Goal: Task Accomplishment & Management: Complete application form

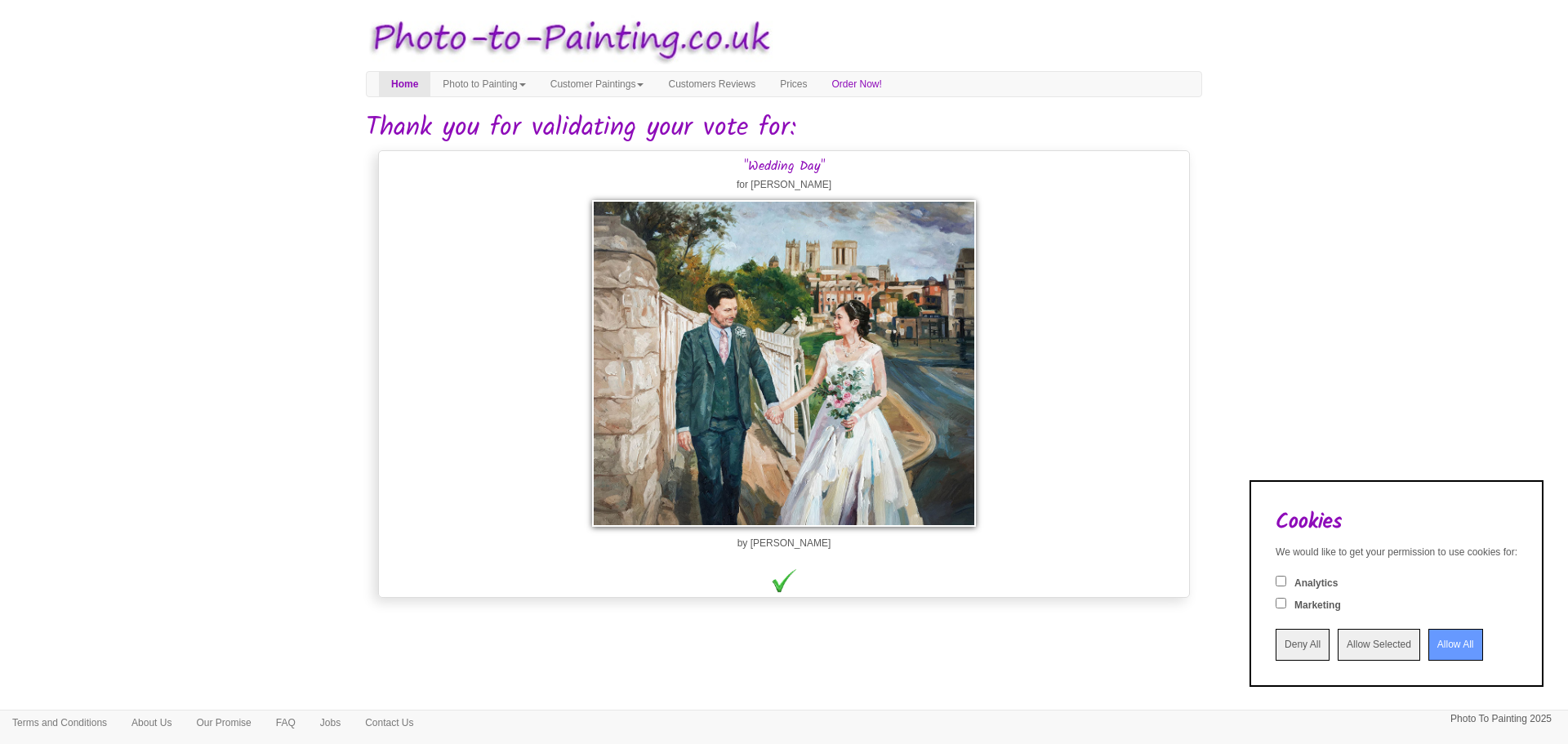
click at [1459, 641] on input "Allow All" at bounding box center [1455, 645] width 55 height 31
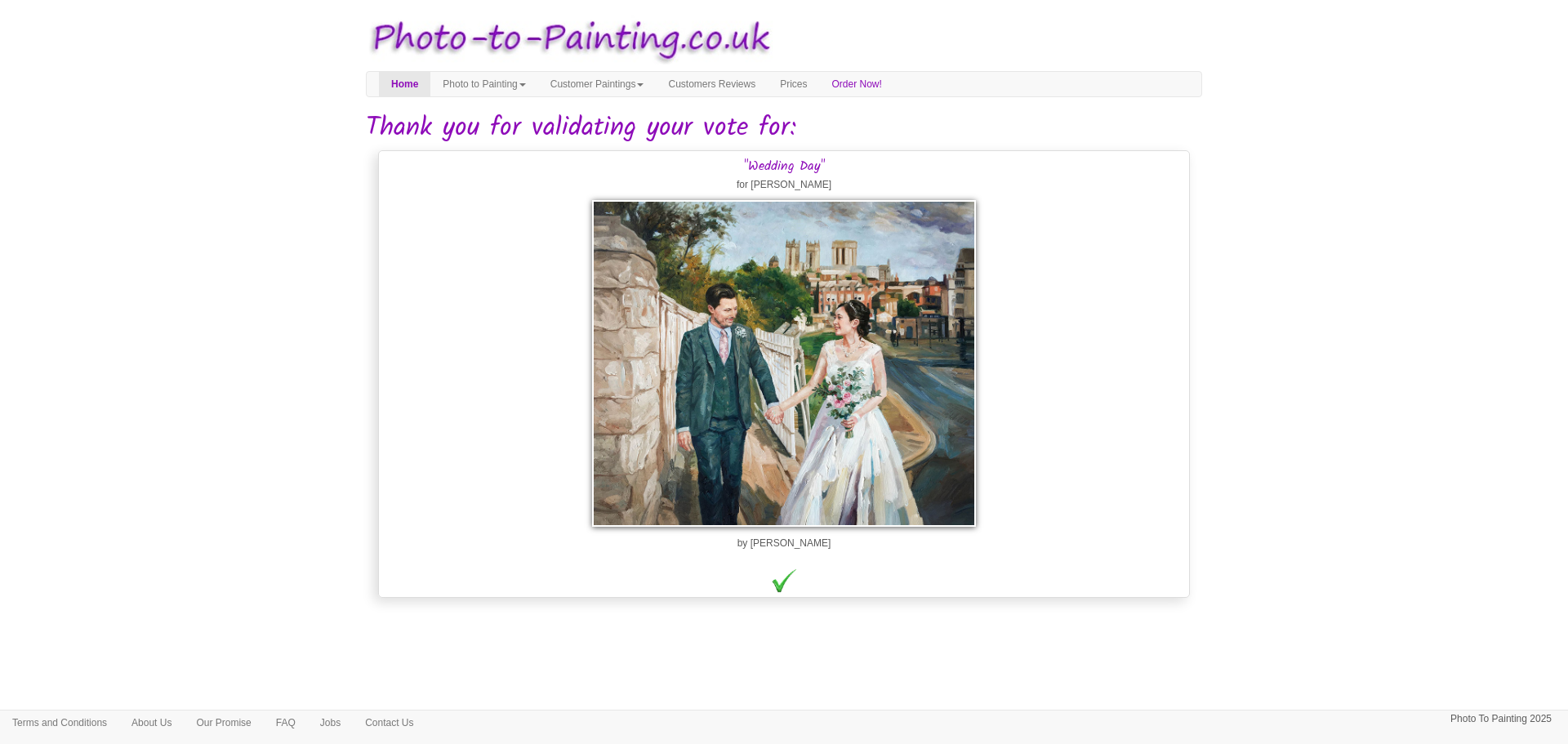
drag, startPoint x: 759, startPoint y: 317, endPoint x: 625, endPoint y: 611, distance: 323.1
click at [625, 603] on html "Your painting - risk free Toggle navigation Menu Home Photo to Painting Photo t…" at bounding box center [784, 301] width 1568 height 603
click at [492, 80] on link "Photo to Painting" at bounding box center [484, 84] width 107 height 25
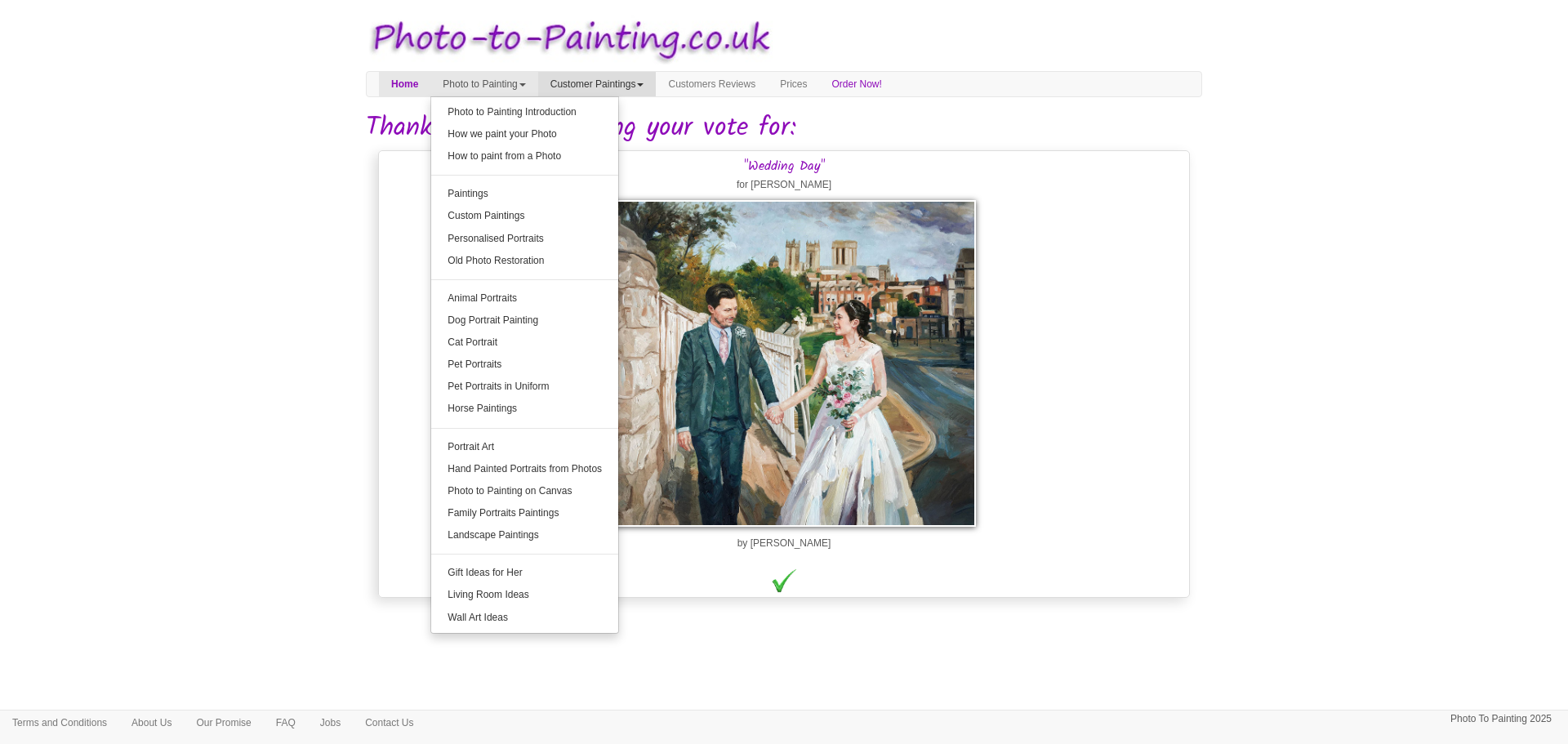
click at [655, 85] on link "Customer Paintings" at bounding box center [598, 84] width 118 height 25
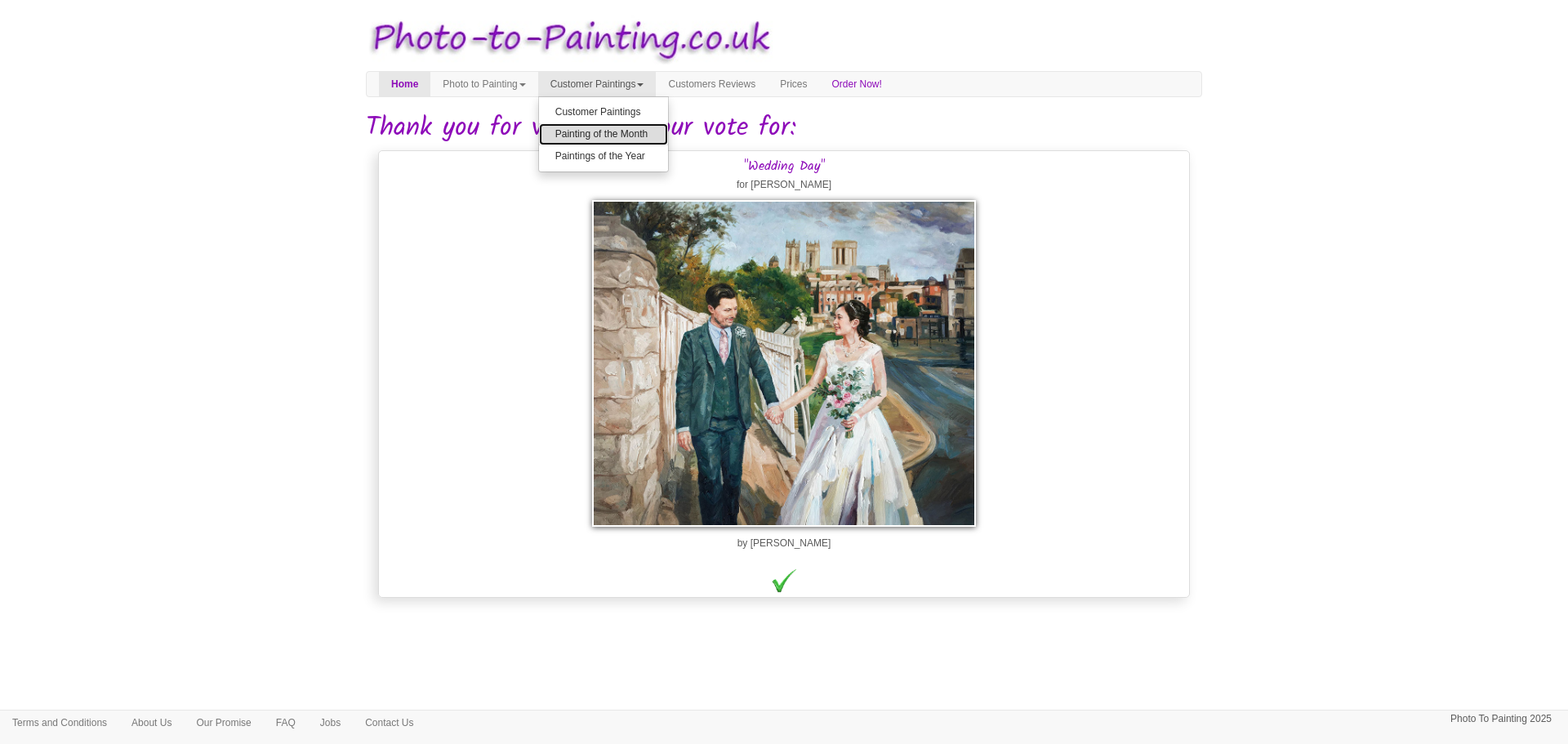
click at [638, 140] on link "Painting of the Month" at bounding box center [603, 134] width 129 height 22
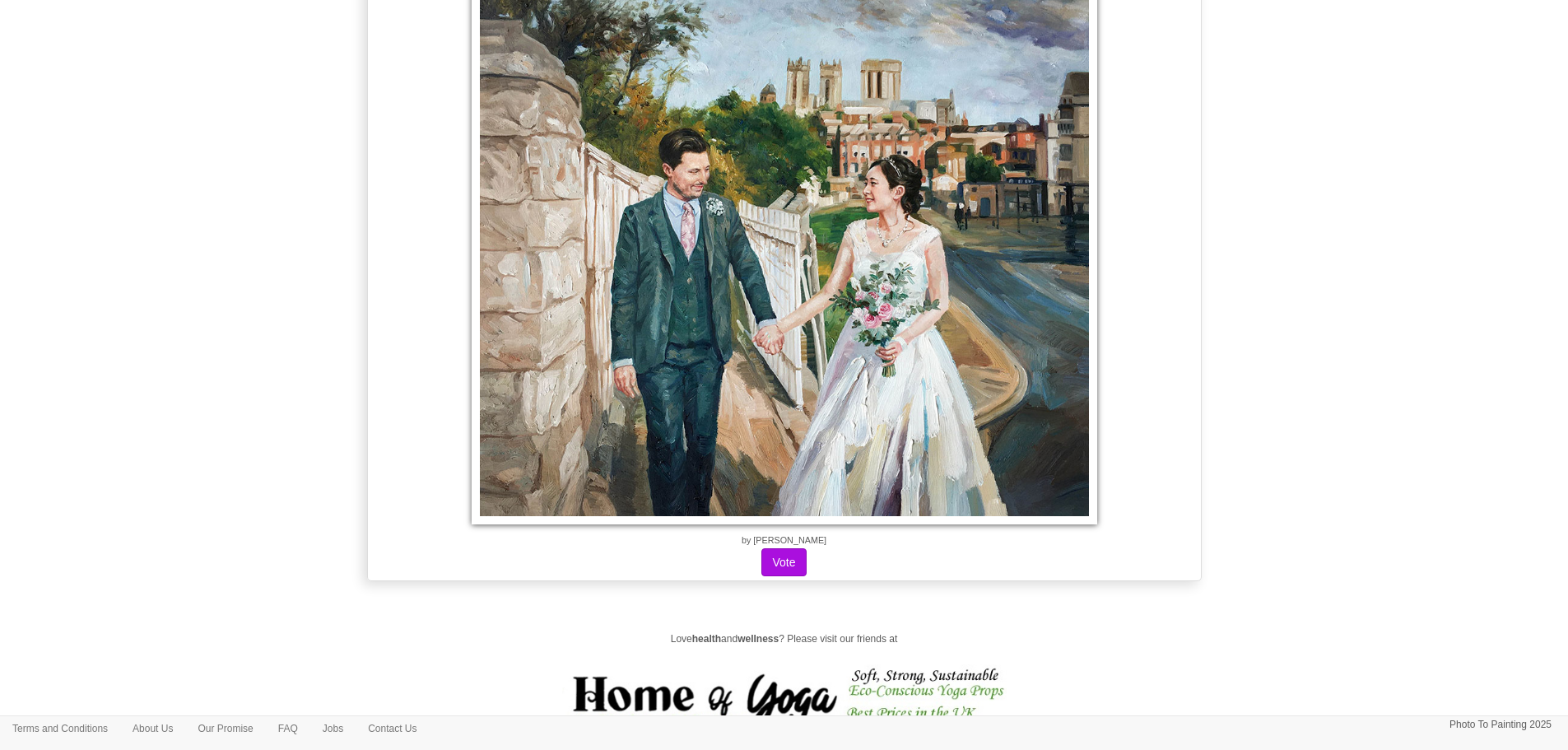
scroll to position [21743, 0]
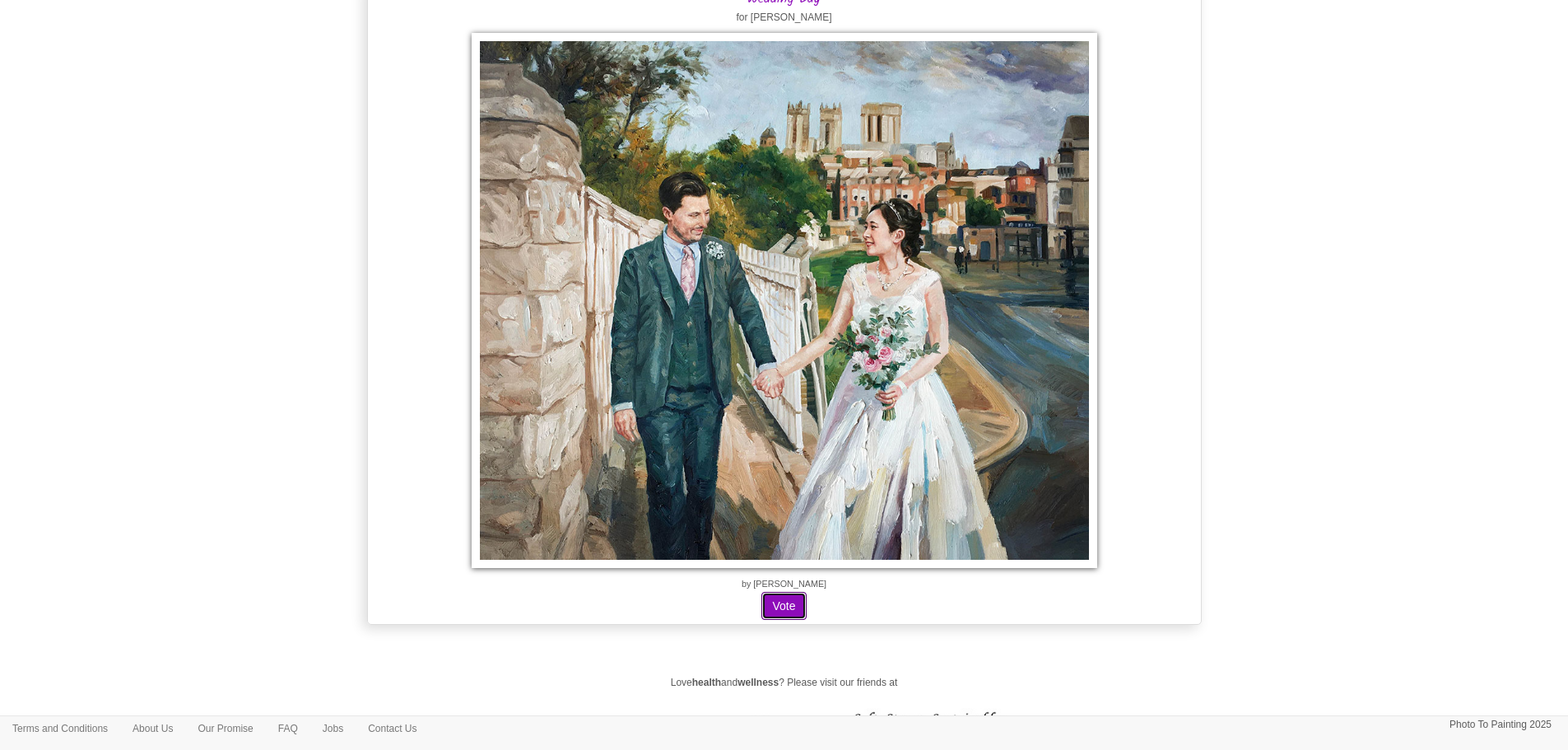
click at [787, 611] on button "Vote" at bounding box center [784, 607] width 45 height 28
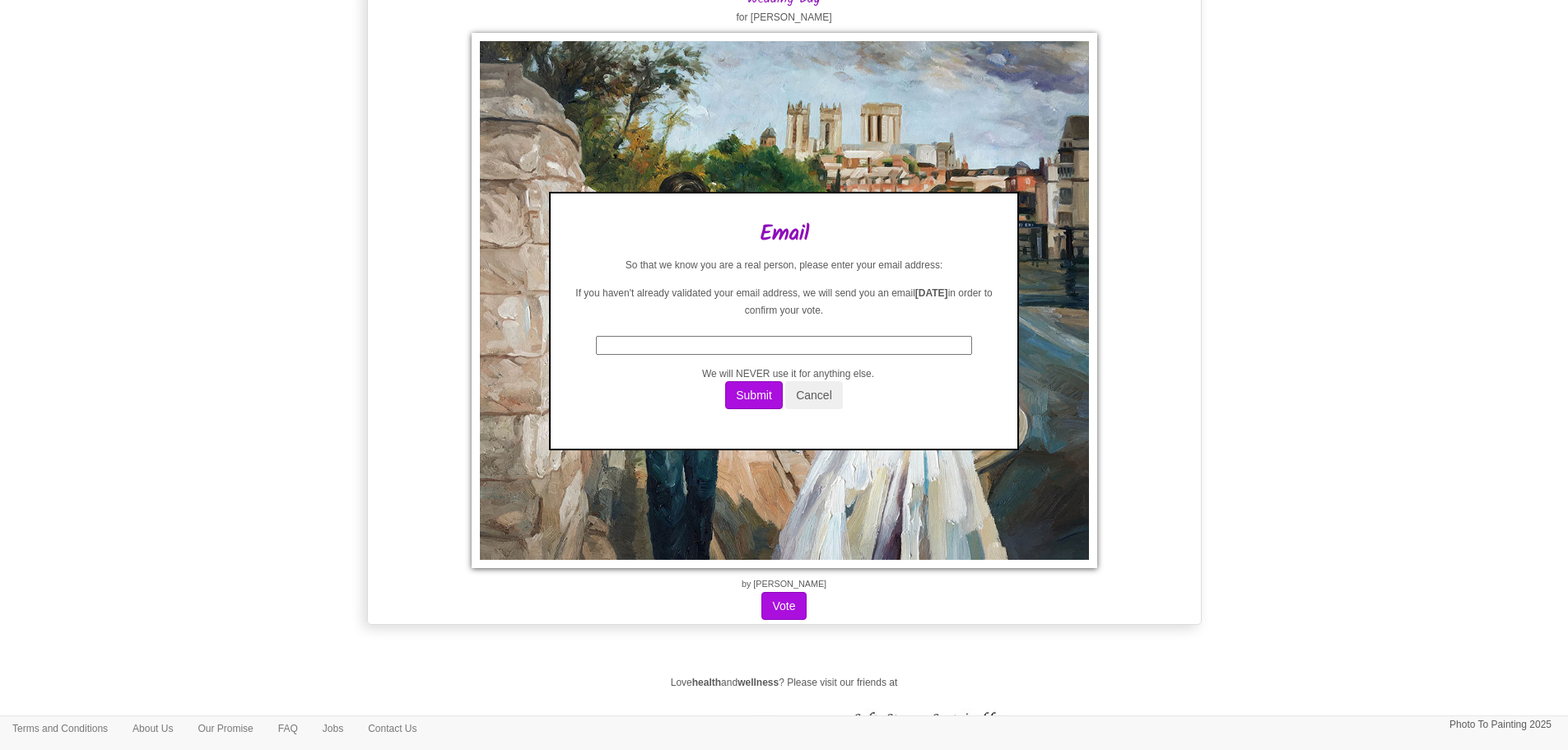
click at [775, 349] on input "text" at bounding box center [784, 346] width 376 height 19
type input "kayleighfortner@yahoo.co.uk"
click at [725, 381] on button "Submit" at bounding box center [754, 395] width 58 height 28
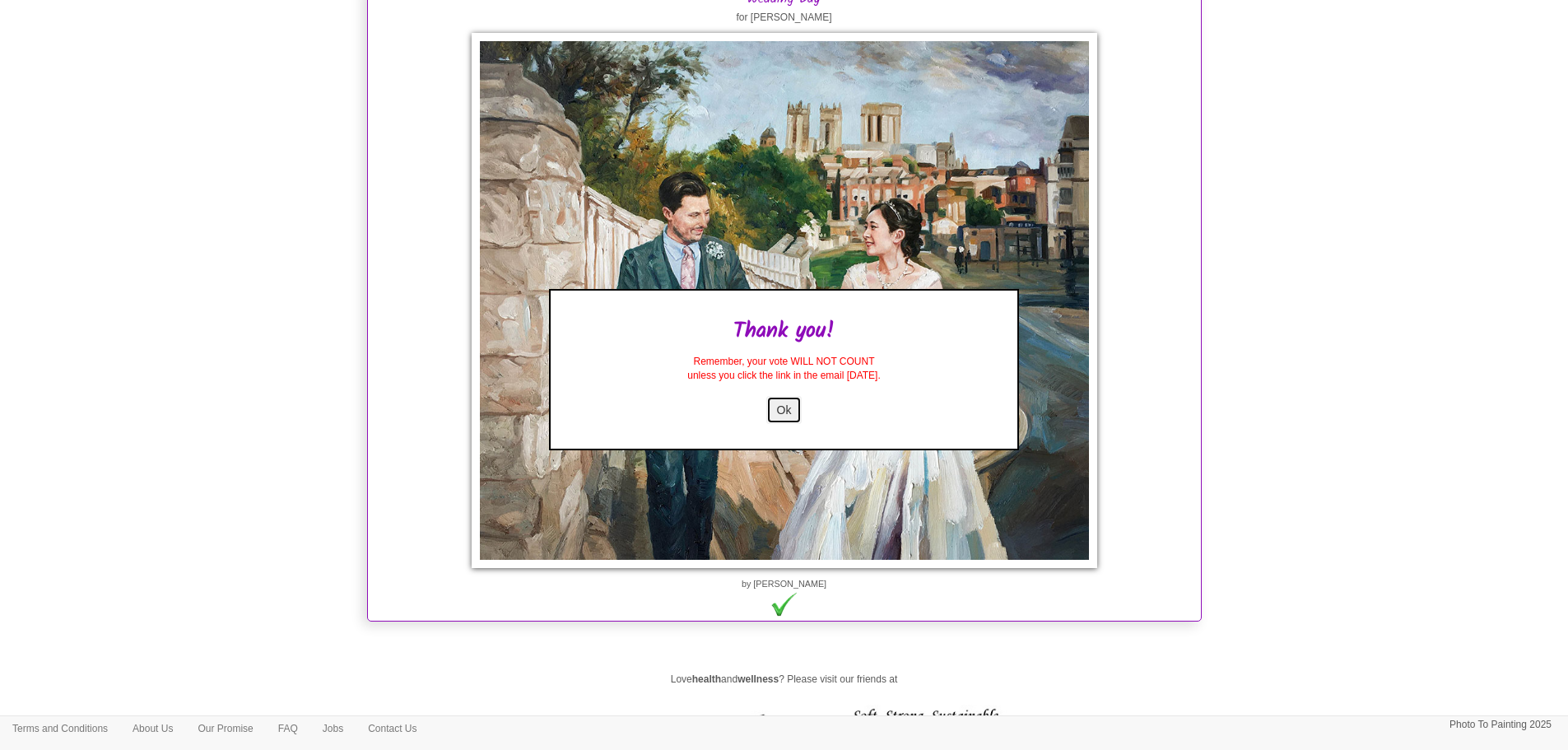
click at [784, 405] on button "Ok" at bounding box center [784, 410] width 36 height 28
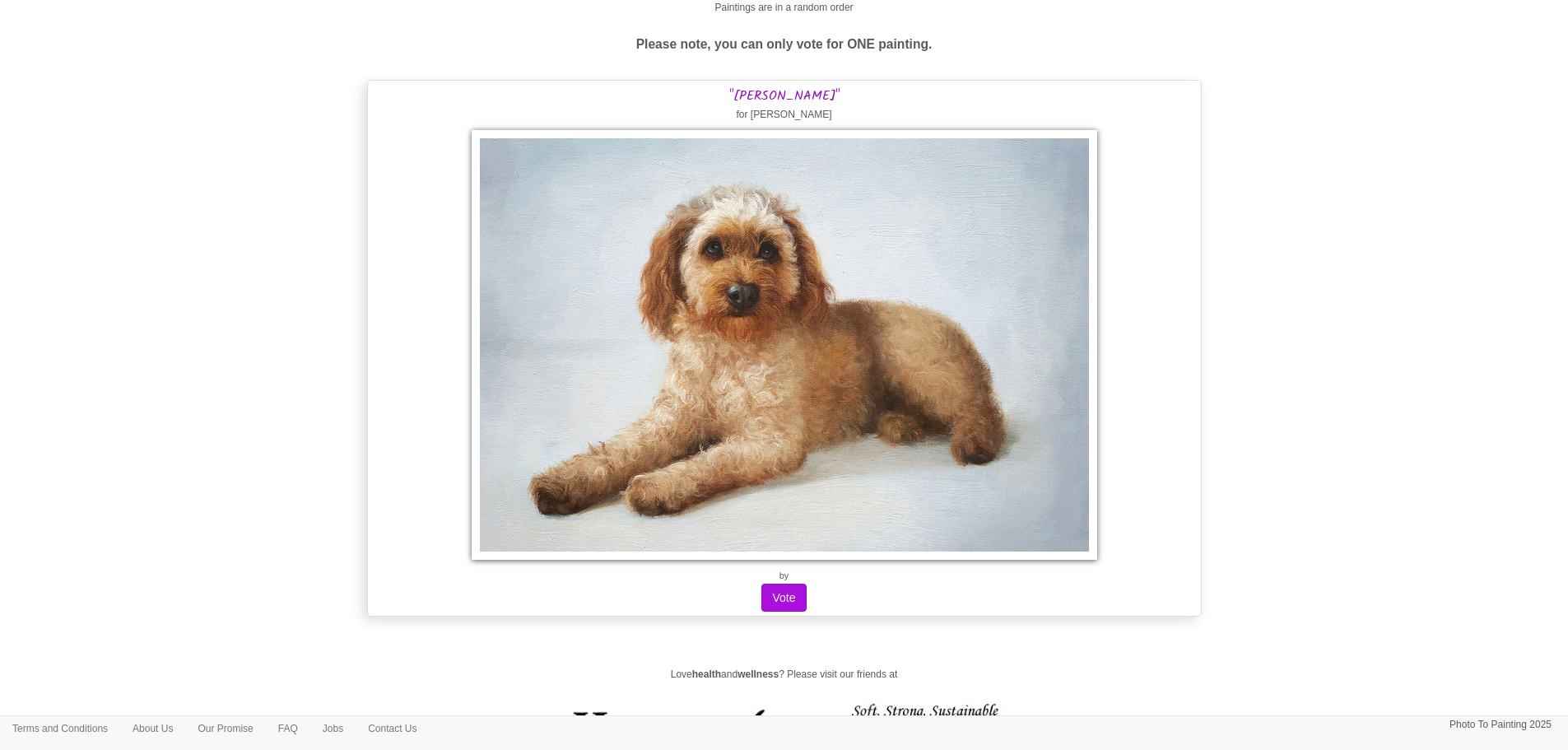
scroll to position [0, 0]
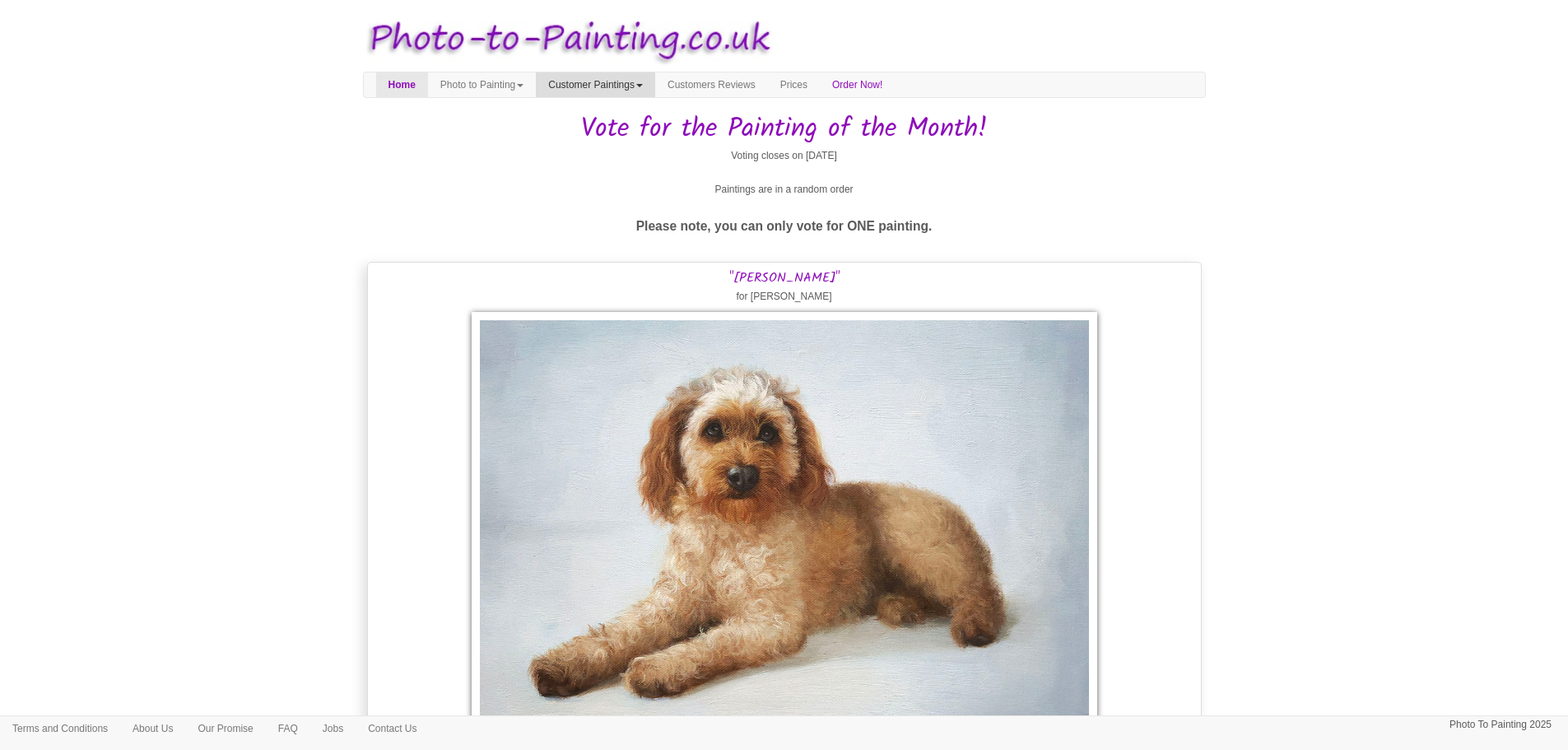
click at [638, 87] on link "Customer Paintings" at bounding box center [595, 85] width 119 height 25
click at [620, 141] on link "Painting of the Month" at bounding box center [602, 135] width 130 height 22
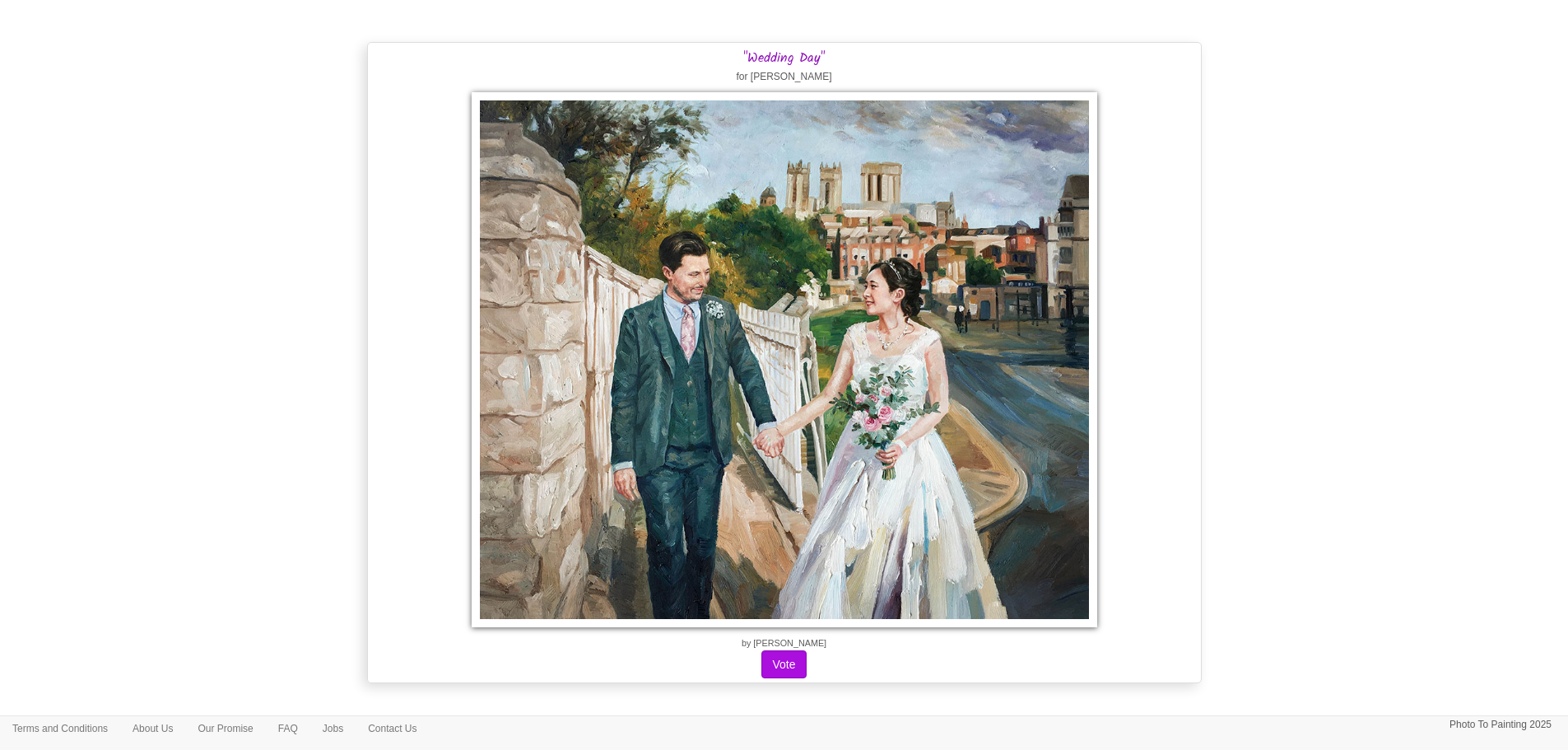
scroll to position [5518, 0]
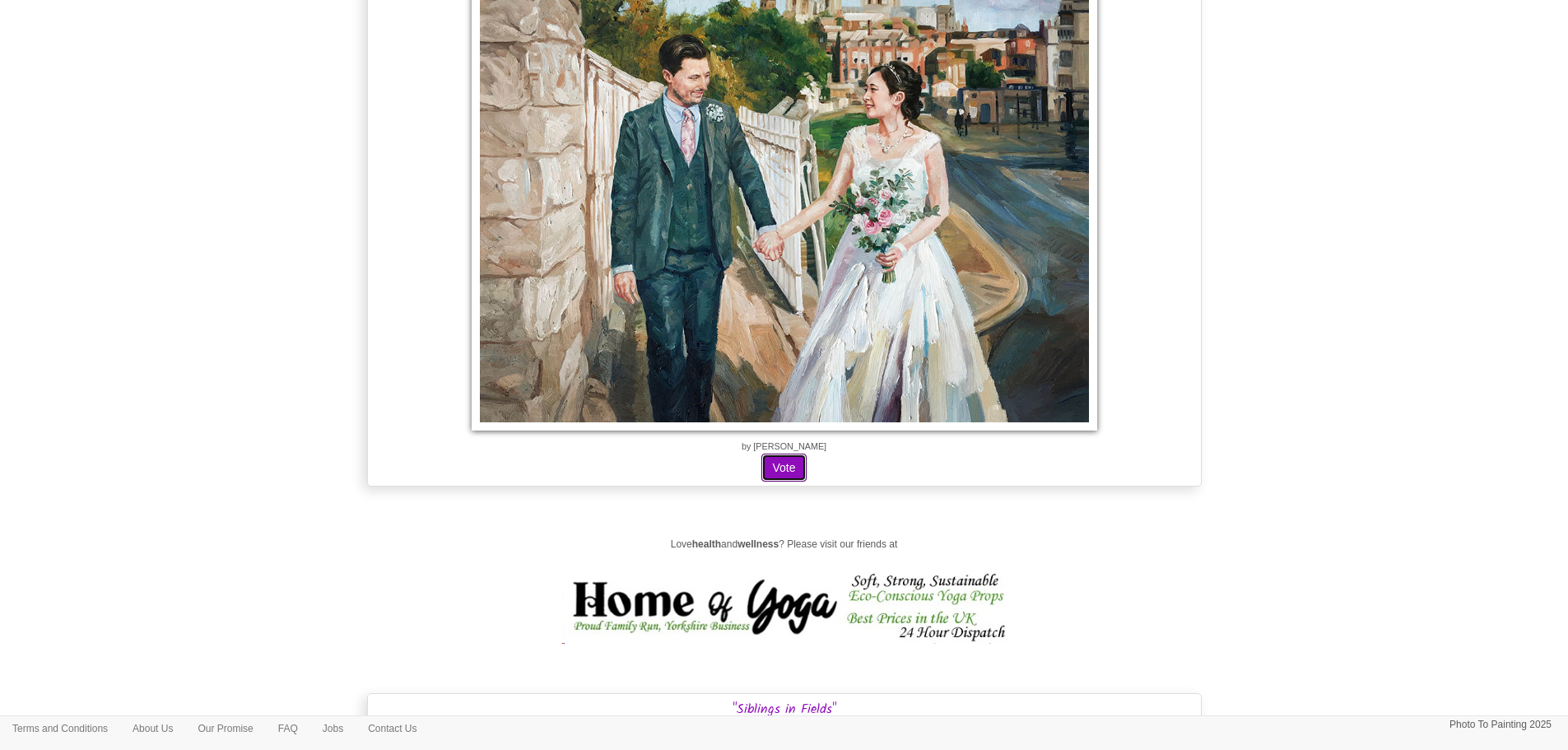
click at [763, 477] on button "Vote" at bounding box center [784, 468] width 45 height 28
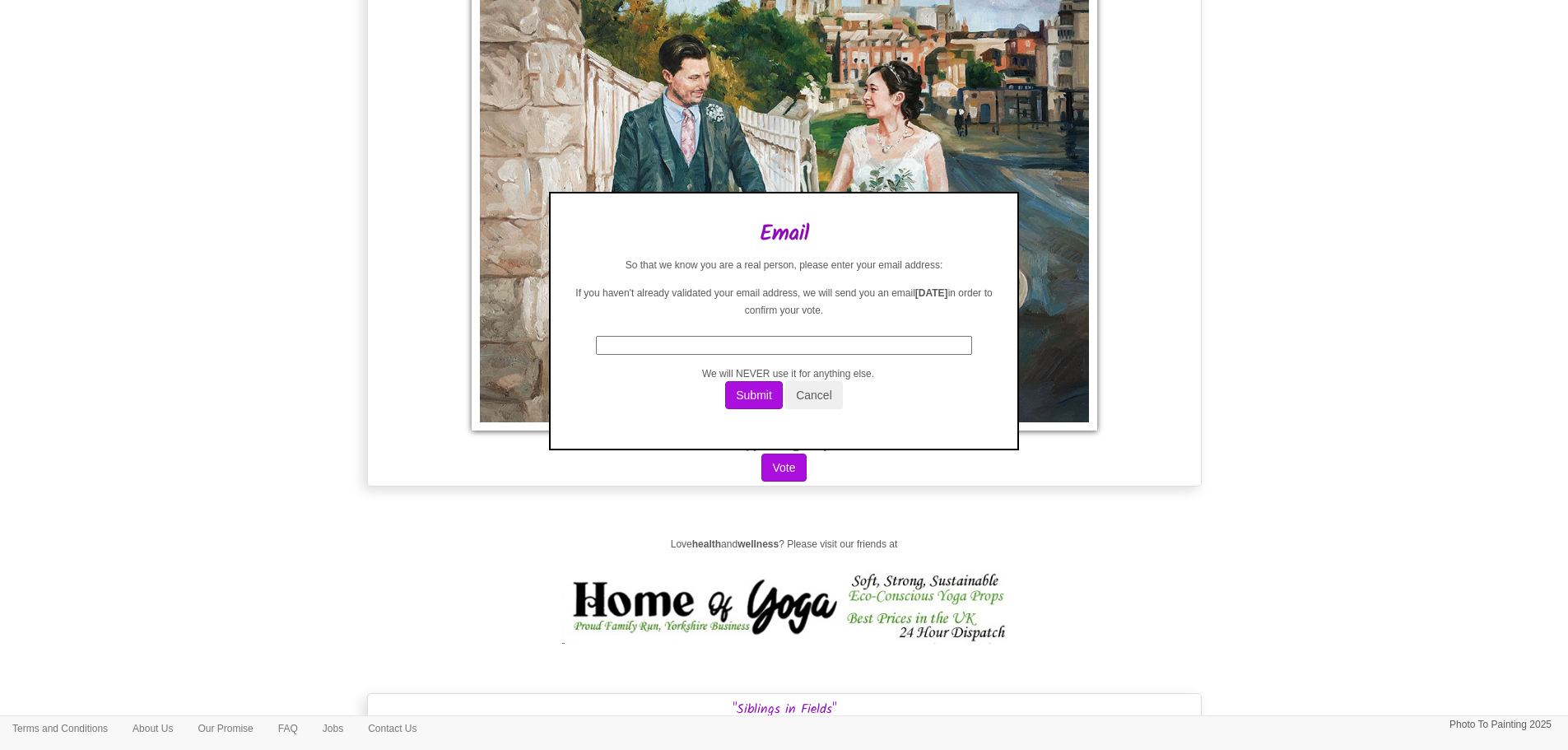
click at [750, 340] on input "text" at bounding box center [784, 346] width 376 height 19
type input "[EMAIL_ADDRESS][DOMAIN_NAME]"
click at [725, 381] on button "Submit" at bounding box center [754, 395] width 58 height 28
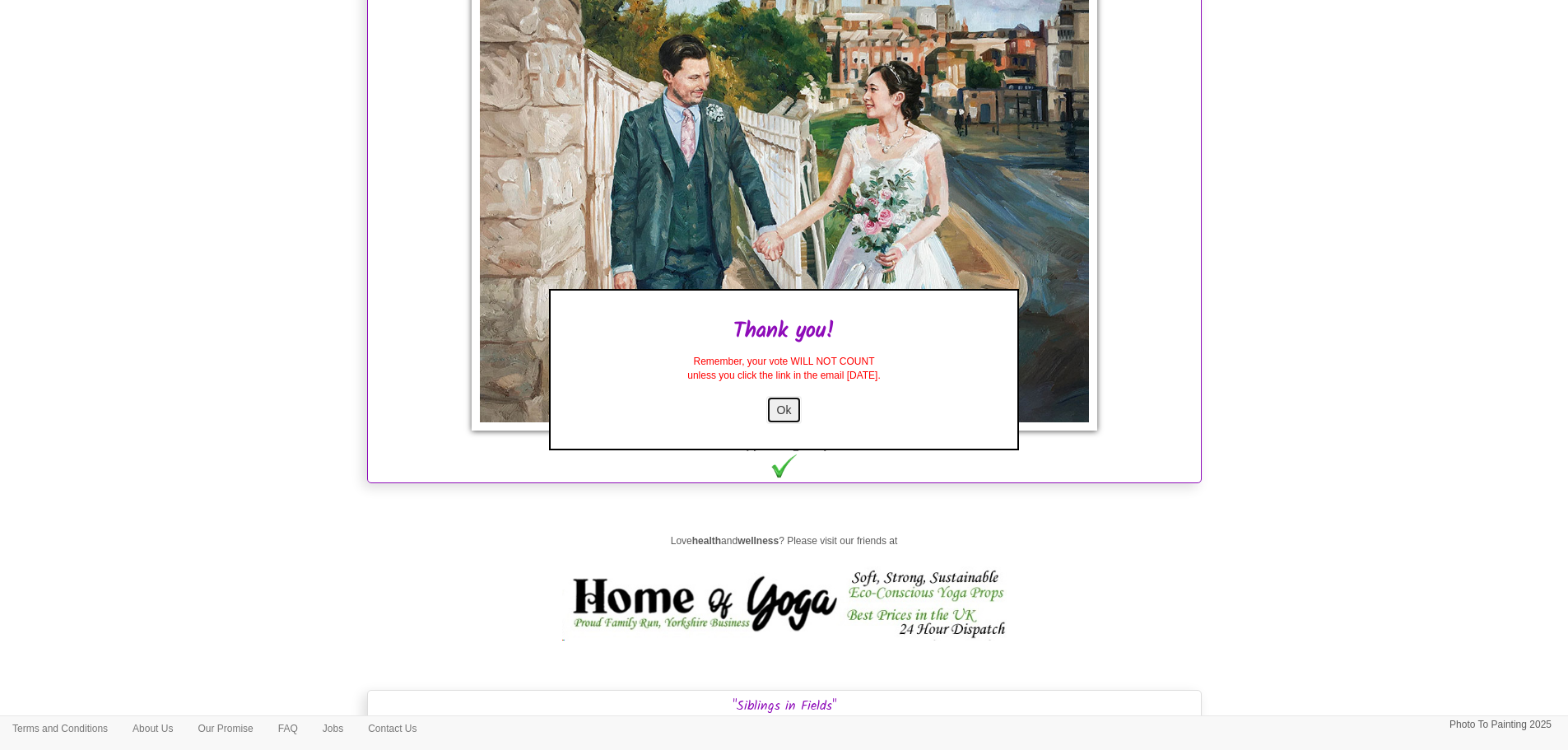
click at [792, 416] on button "Ok" at bounding box center [784, 410] width 36 height 28
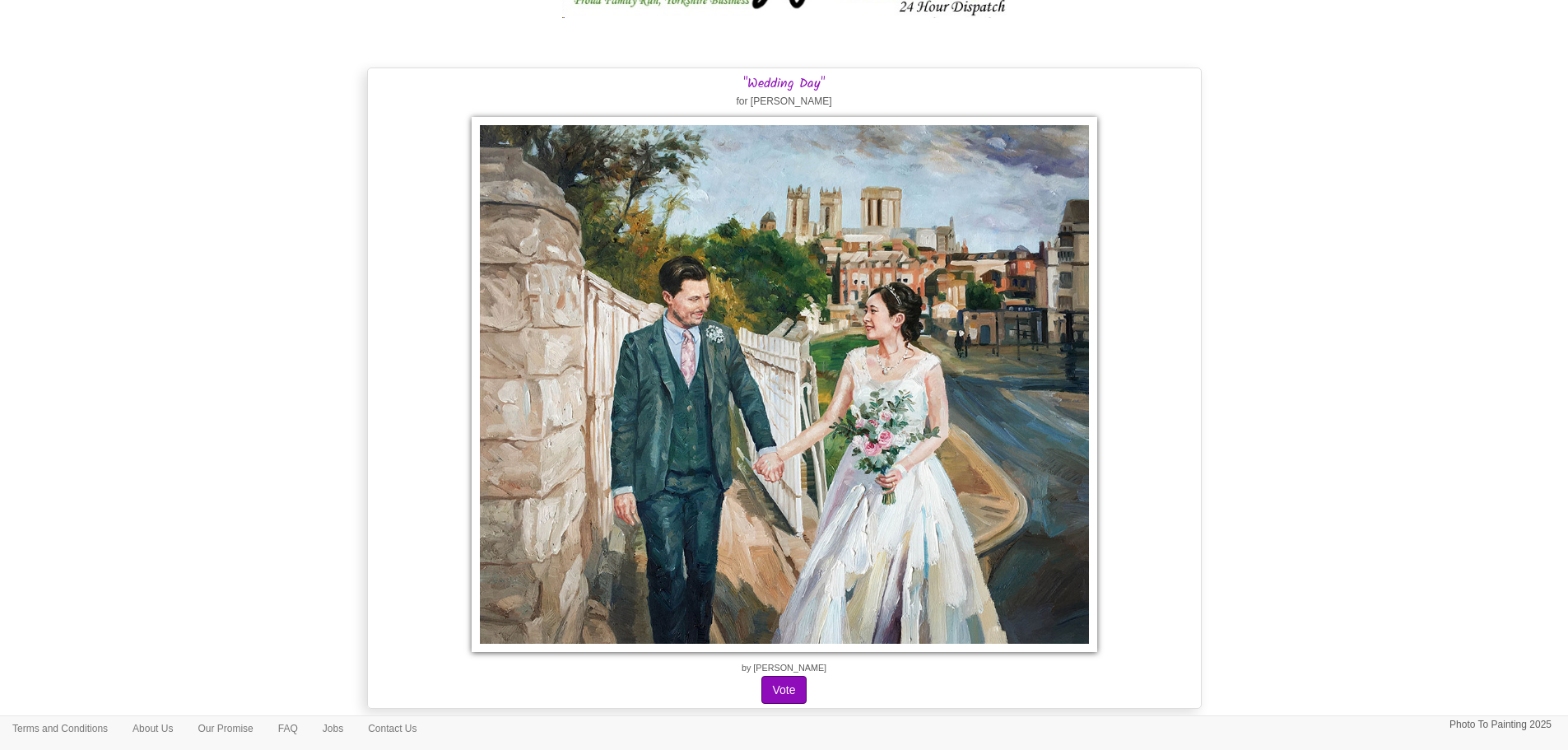
scroll to position [10148, 0]
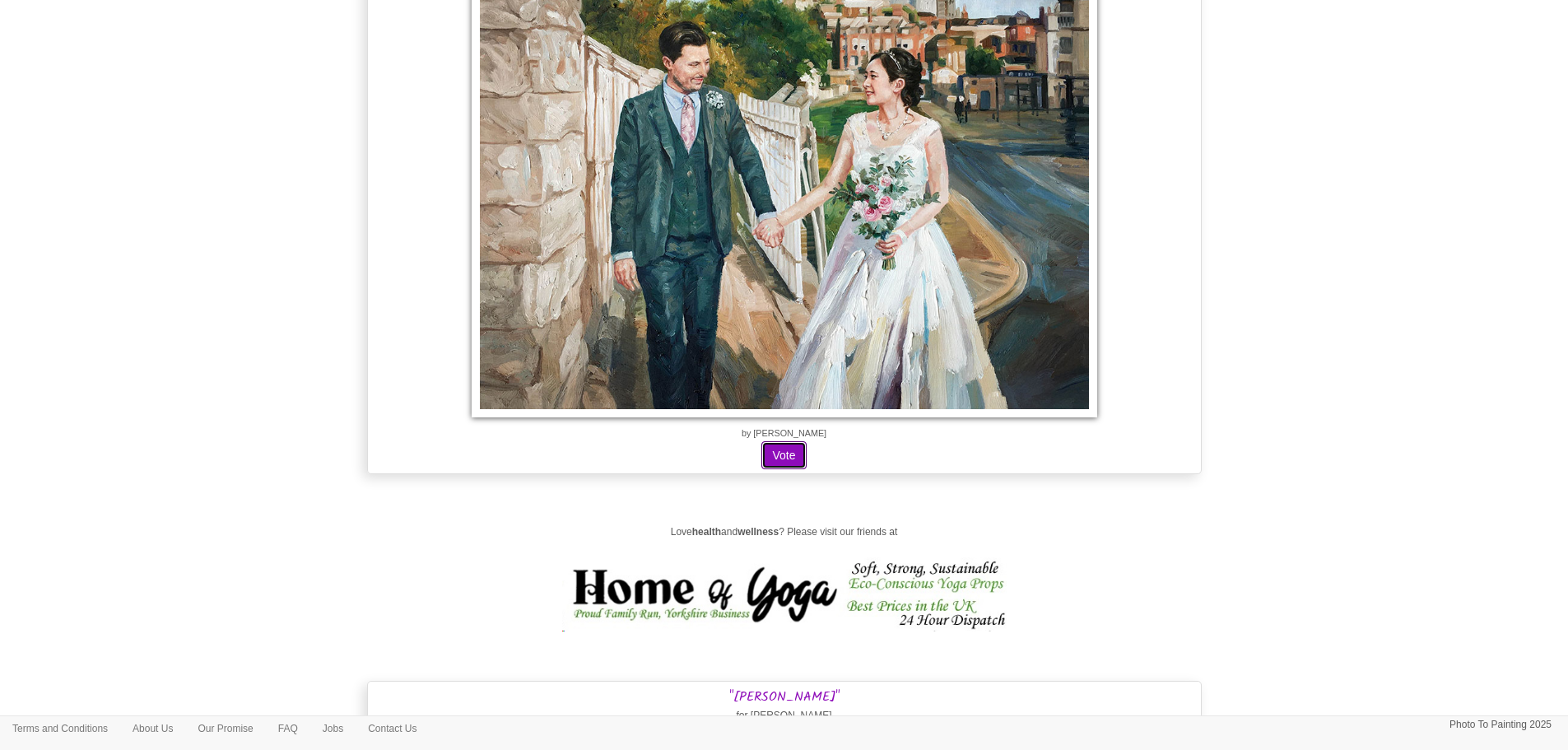
click at [779, 460] on button "Vote" at bounding box center [784, 456] width 45 height 28
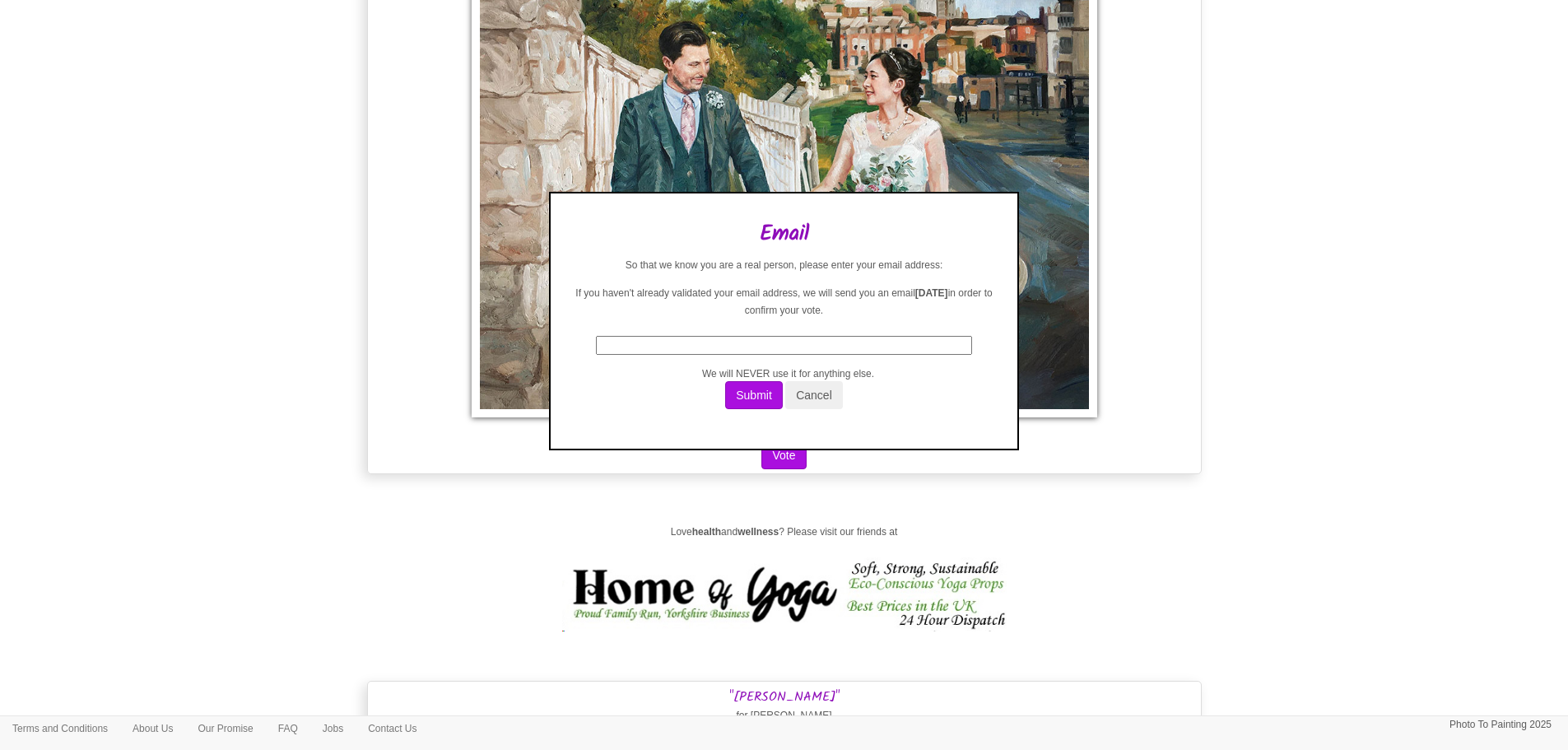
click at [768, 348] on input "text" at bounding box center [784, 346] width 376 height 19
type input "[EMAIL_ADDRESS][PERSON_NAME][DOMAIN_NAME]"
click at [729, 402] on button "Submit" at bounding box center [754, 395] width 58 height 28
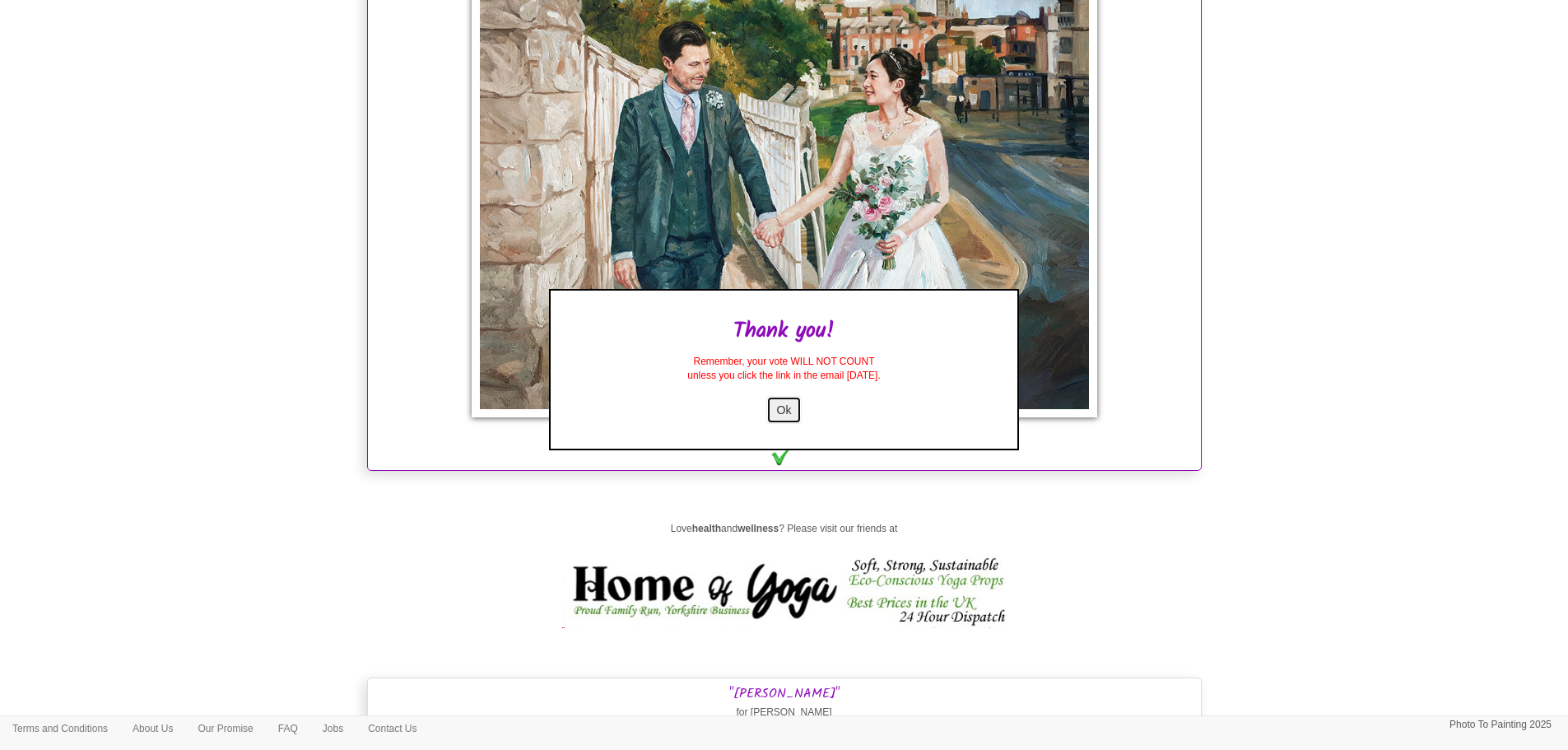
click at [783, 415] on button "Ok" at bounding box center [784, 410] width 36 height 28
